Goal: Navigation & Orientation: Find specific page/section

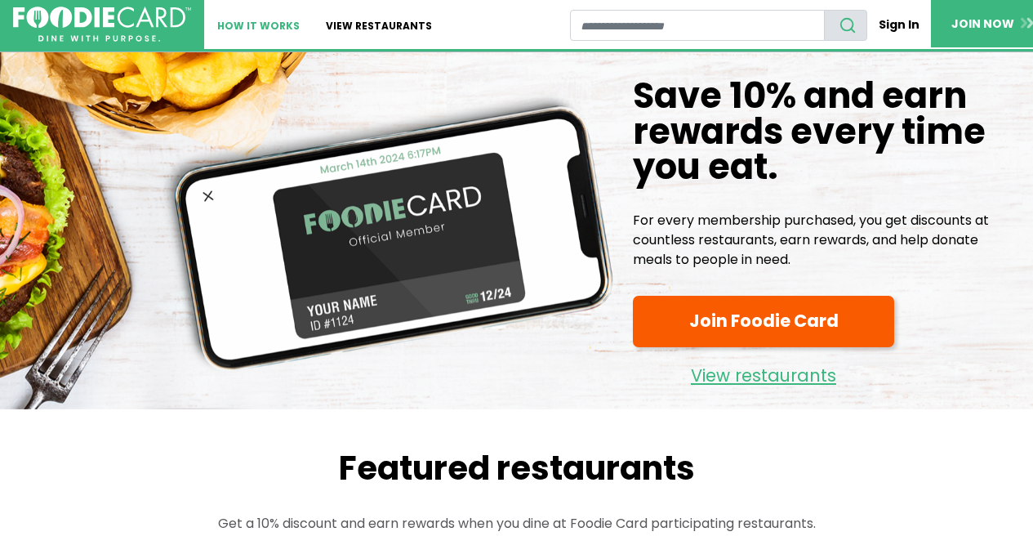
click at [237, 25] on link "How It Works" at bounding box center [258, 24] width 109 height 49
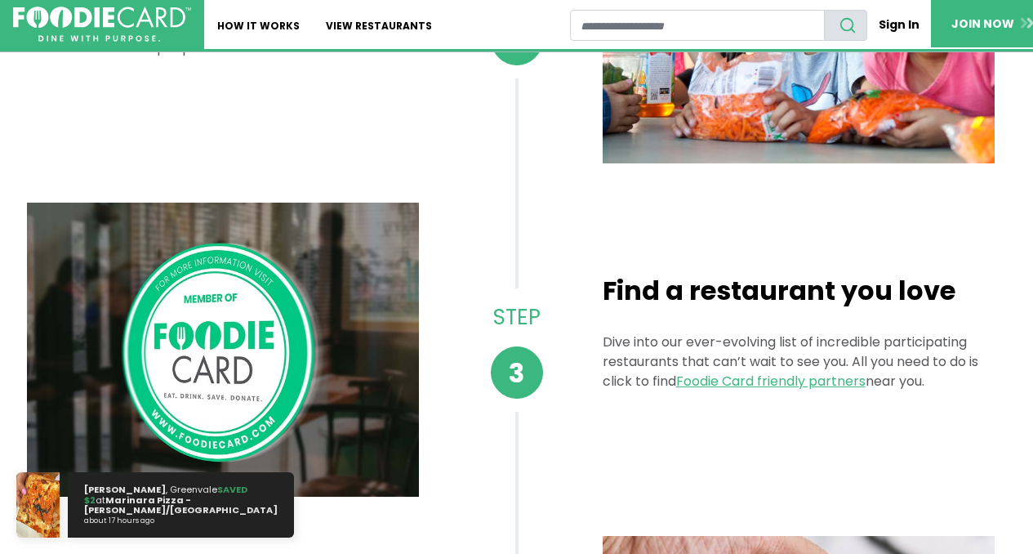
scroll to position [619, 0]
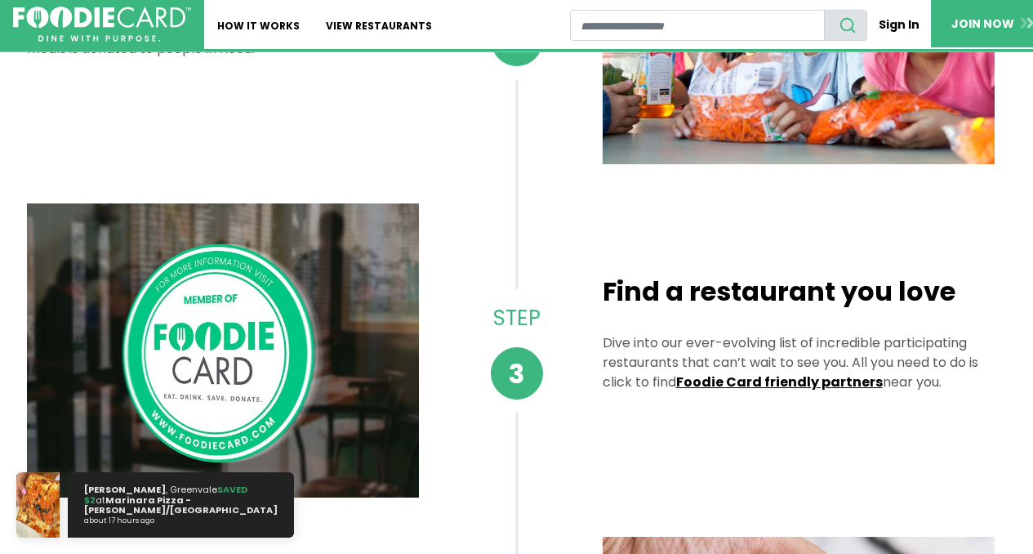
click at [752, 385] on link "Foodie Card friendly partners" at bounding box center [779, 381] width 207 height 19
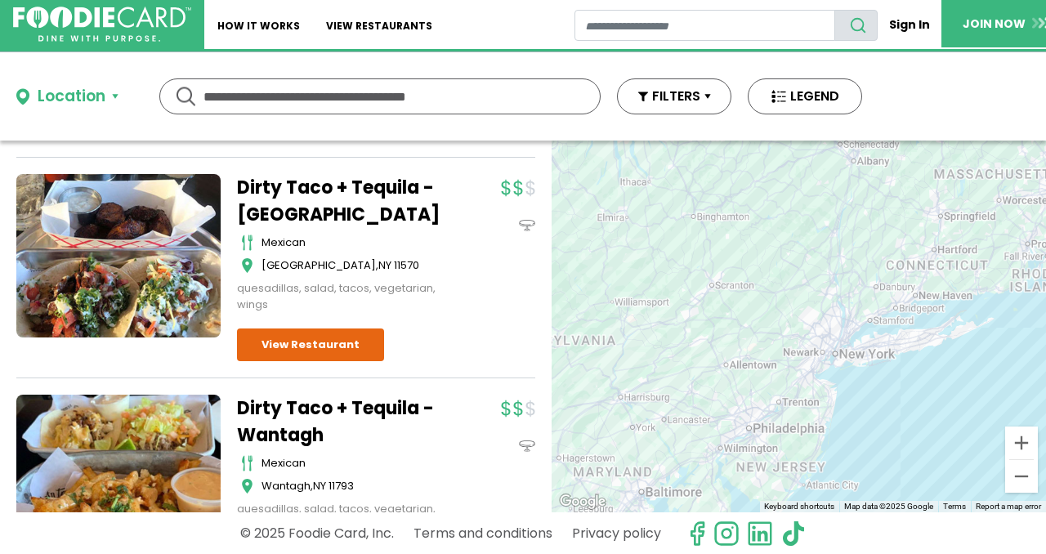
scroll to position [979, 0]
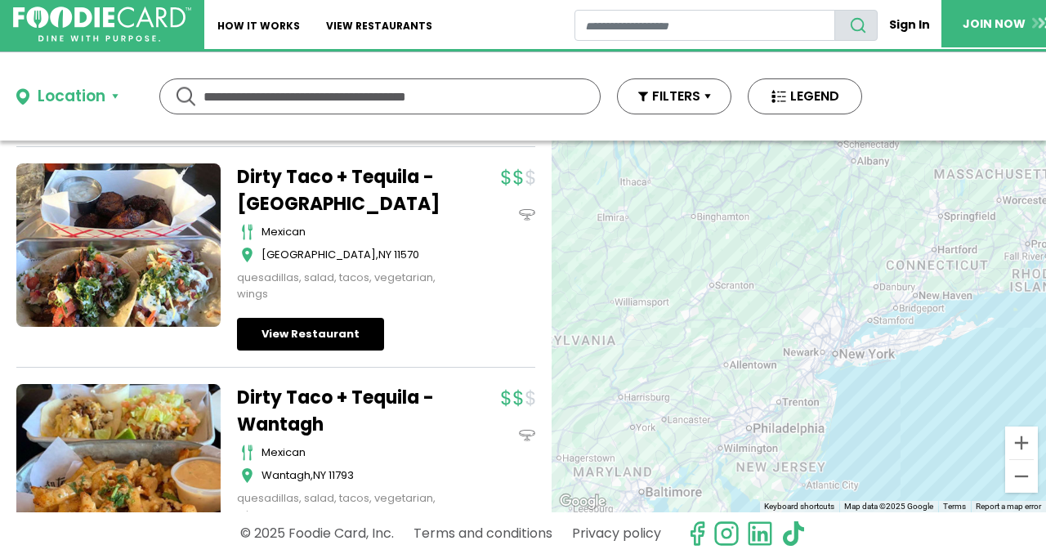
click at [337, 332] on link "View Restaurant" at bounding box center [310, 334] width 147 height 33
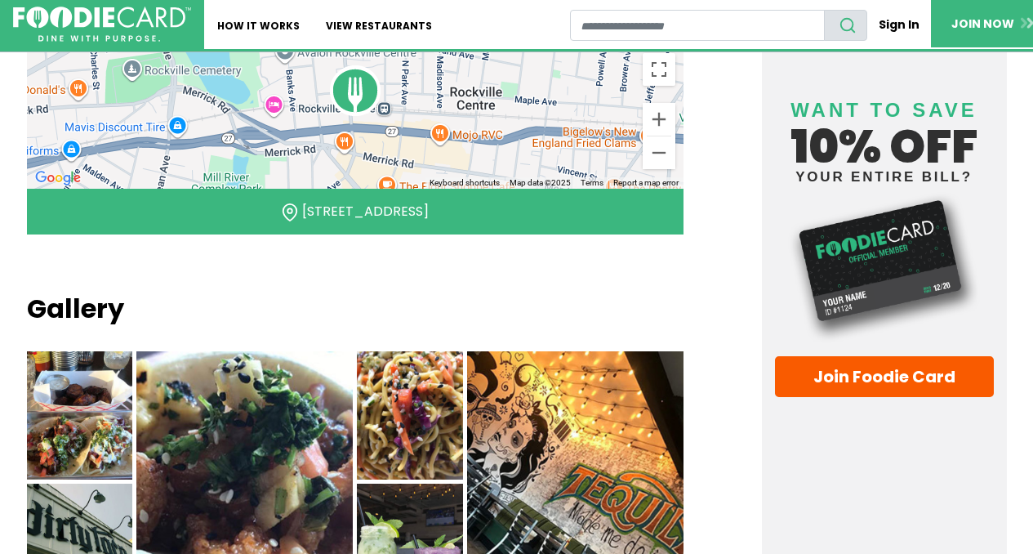
scroll to position [1438, 0]
